Goal: Task Accomplishment & Management: Manage account settings

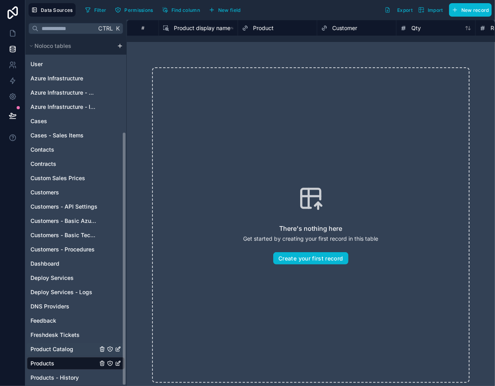
scroll to position [130, 0]
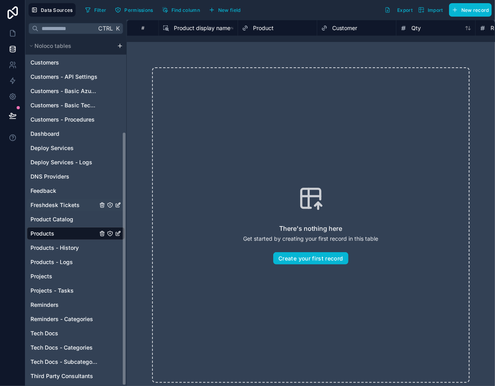
click at [49, 210] on div "Freshdesk Tickets" at bounding box center [76, 205] width 98 height 13
click at [53, 224] on div "Product Catalog" at bounding box center [76, 219] width 98 height 13
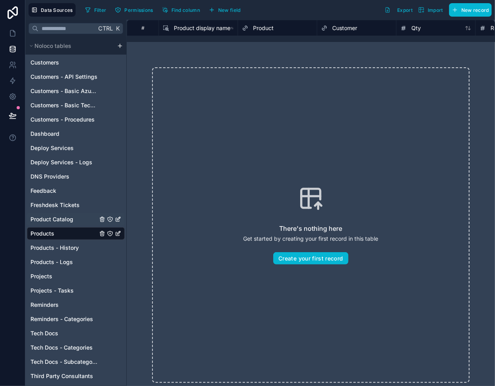
click at [59, 221] on span "Product Catalog" at bounding box center [52, 220] width 43 height 8
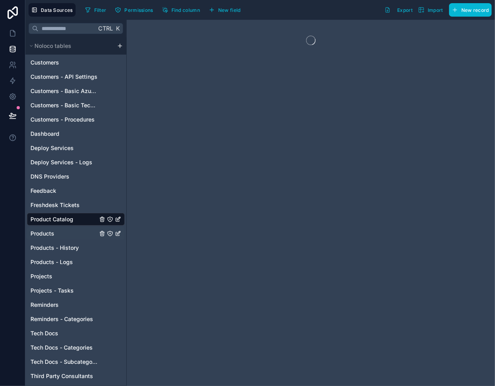
click at [57, 234] on link "Products" at bounding box center [64, 234] width 67 height 8
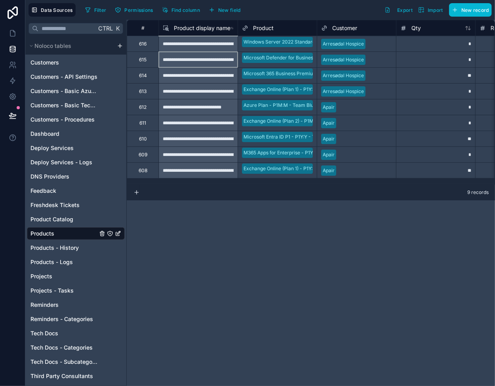
click at [197, 59] on div "**********" at bounding box center [197, 60] width 79 height 16
drag, startPoint x: 193, startPoint y: 47, endPoint x: 201, endPoint y: 166, distance: 119.1
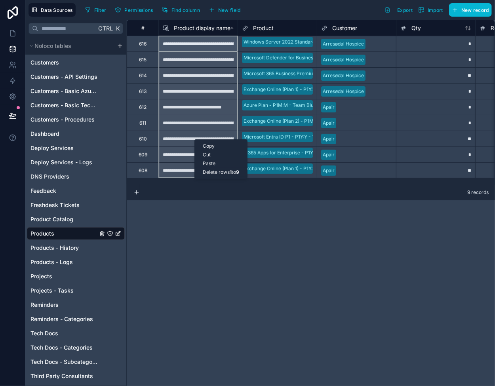
click at [222, 171] on div "Delete rows 1 to 9" at bounding box center [221, 172] width 52 height 9
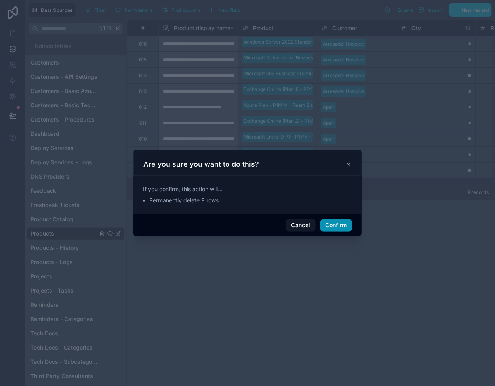
click at [333, 224] on button "Confirm" at bounding box center [337, 225] width 32 height 13
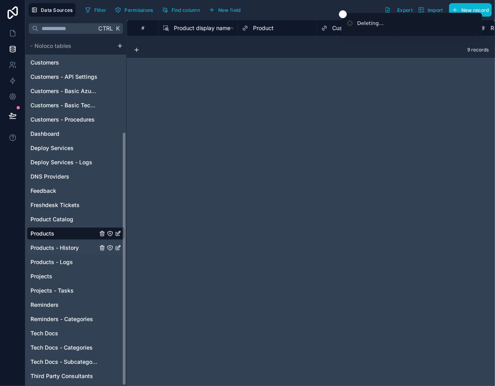
click at [67, 247] on span "Products - History" at bounding box center [55, 248] width 48 height 8
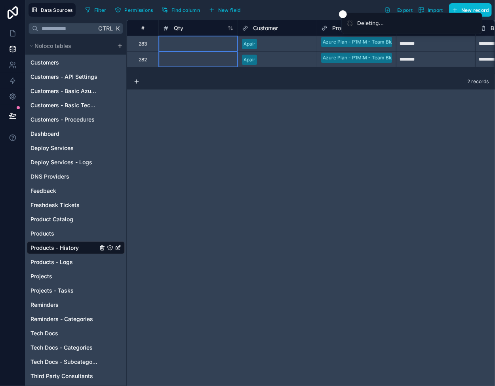
drag, startPoint x: 178, startPoint y: 43, endPoint x: 183, endPoint y: 63, distance: 20.1
click at [222, 81] on b "1" at bounding box center [221, 83] width 2 height 6
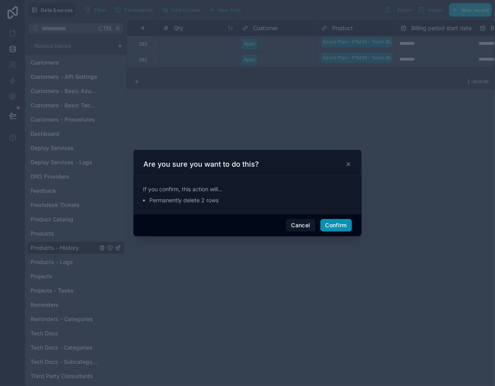
click at [334, 225] on button "Confirm" at bounding box center [337, 225] width 32 height 13
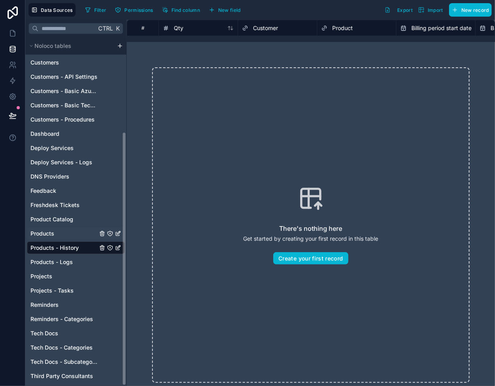
click at [70, 237] on link "Products" at bounding box center [64, 234] width 67 height 8
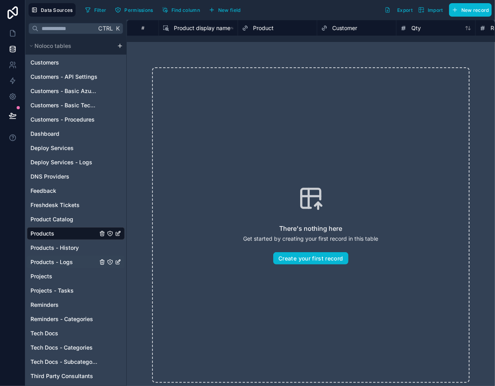
click at [71, 262] on span "Products - Logs" at bounding box center [52, 262] width 42 height 8
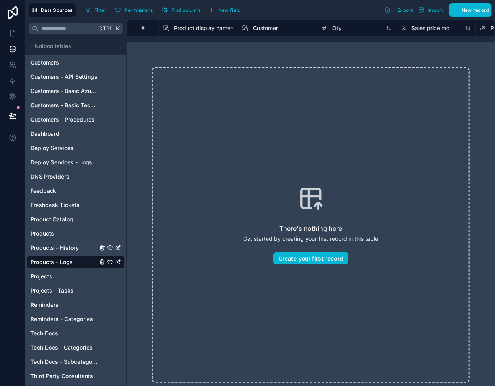
click at [72, 248] on span "Products - History" at bounding box center [55, 248] width 48 height 8
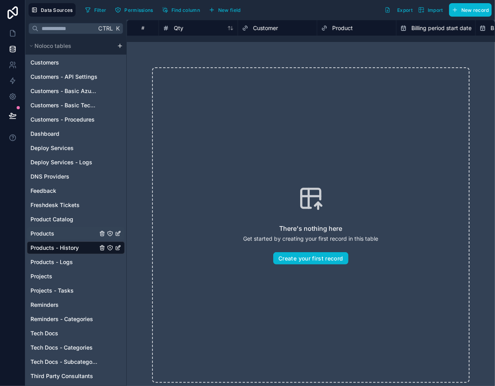
click at [68, 232] on link "Products" at bounding box center [64, 234] width 67 height 8
